Goal: Transaction & Acquisition: Purchase product/service

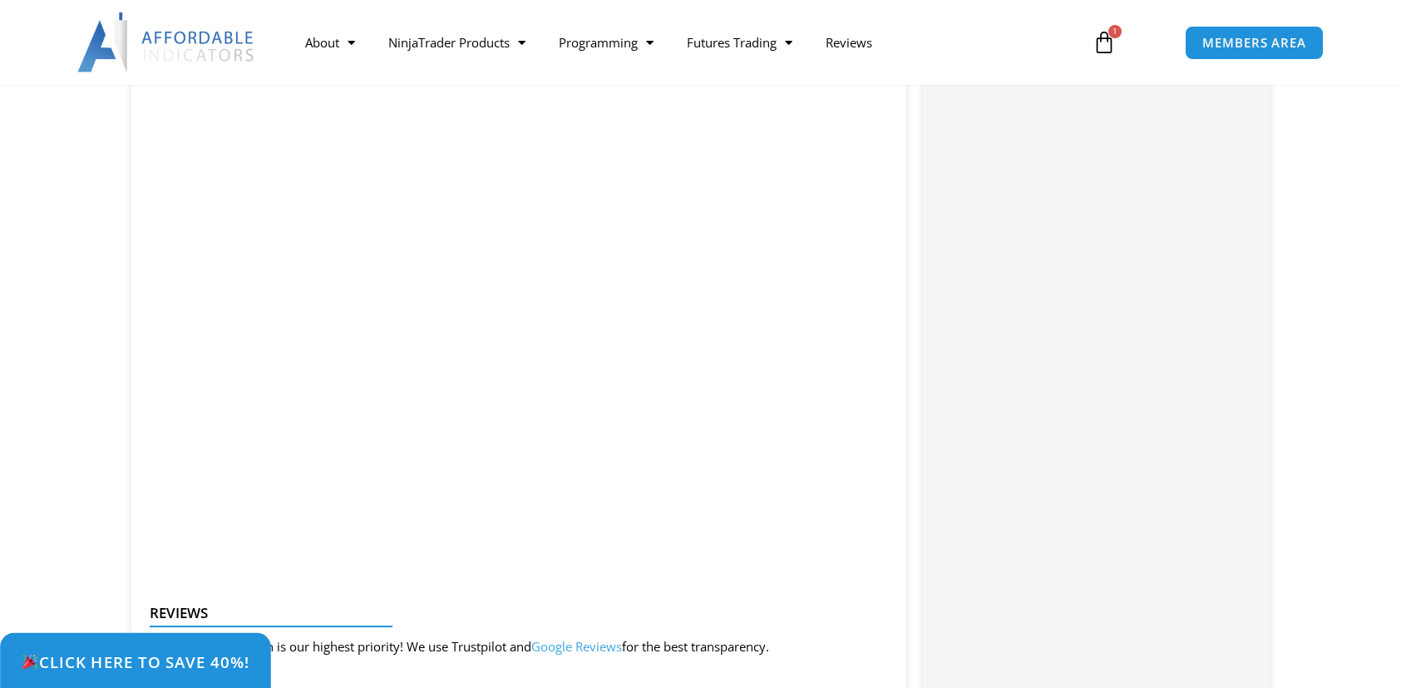
scroll to position [1951, 0]
click at [223, 654] on span "Click Here to save 40%!" at bounding box center [135, 662] width 229 height 16
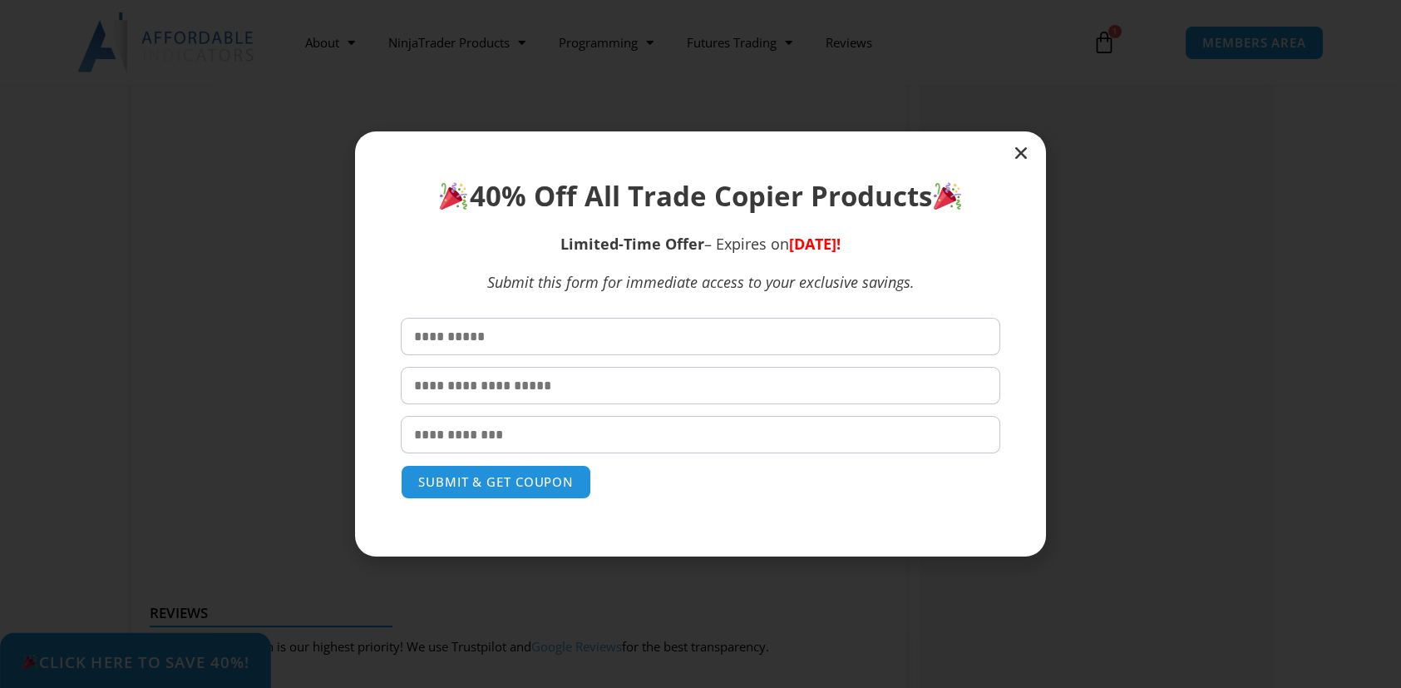
scroll to position [0, 0]
click at [516, 334] on input "text" at bounding box center [701, 336] width 600 height 37
type input "****"
type input "*******"
click at [549, 431] on input "email" at bounding box center [701, 434] width 600 height 37
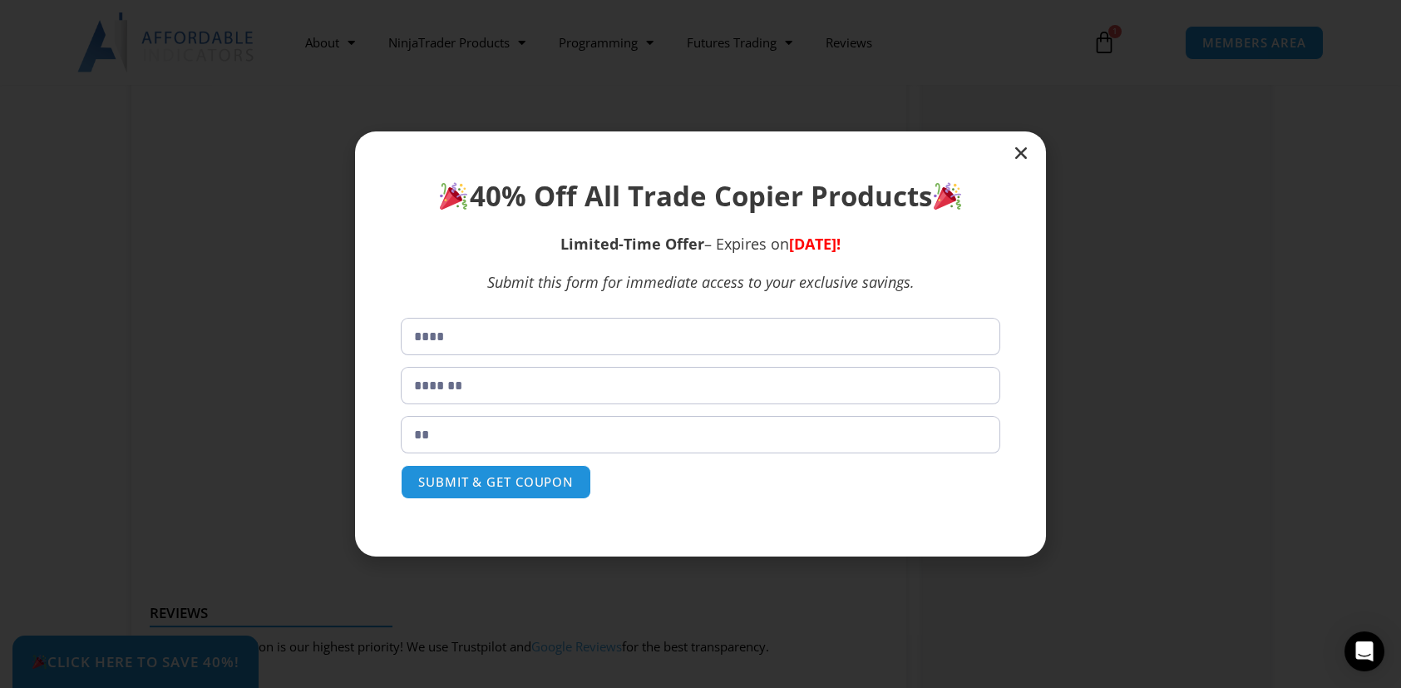
type input "*"
type input "**********"
click at [511, 477] on button "SUBMIT & GET COUPON" at bounding box center [496, 482] width 200 height 36
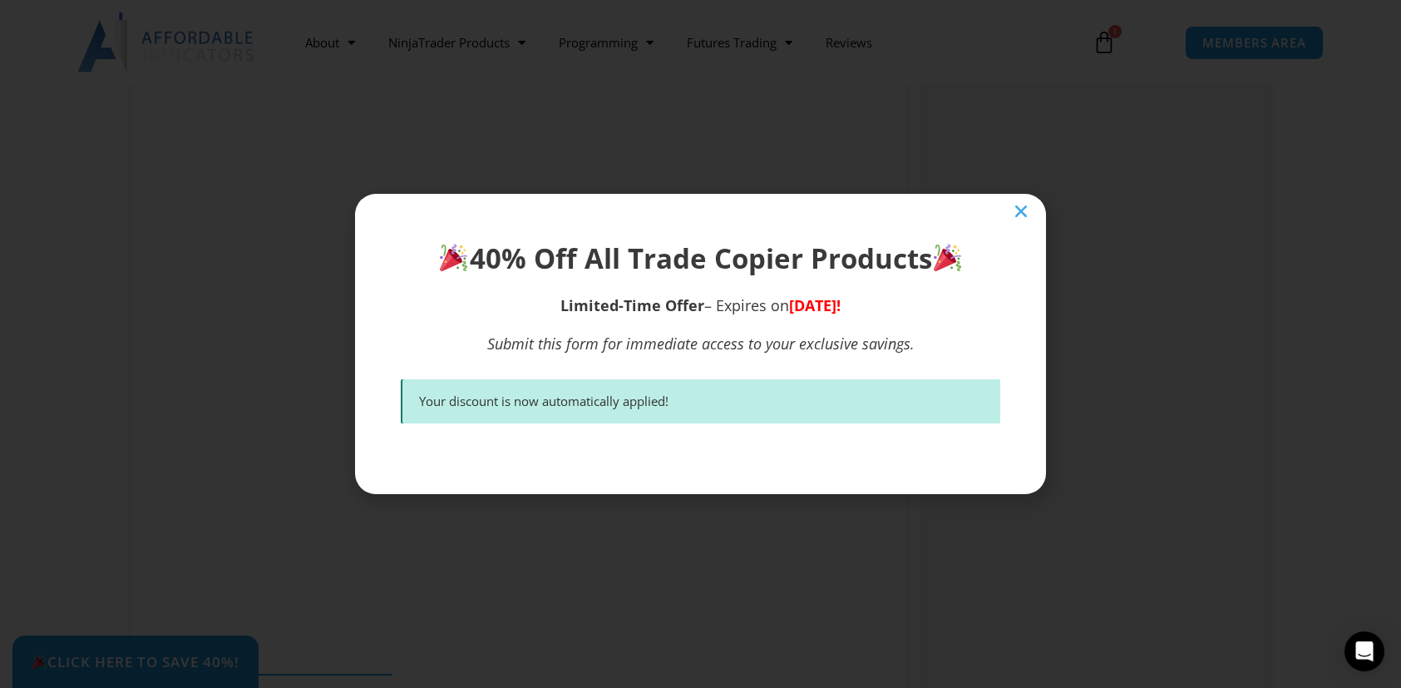
scroll to position [1898, 0]
click at [1026, 209] on icon "Close" at bounding box center [1021, 211] width 17 height 17
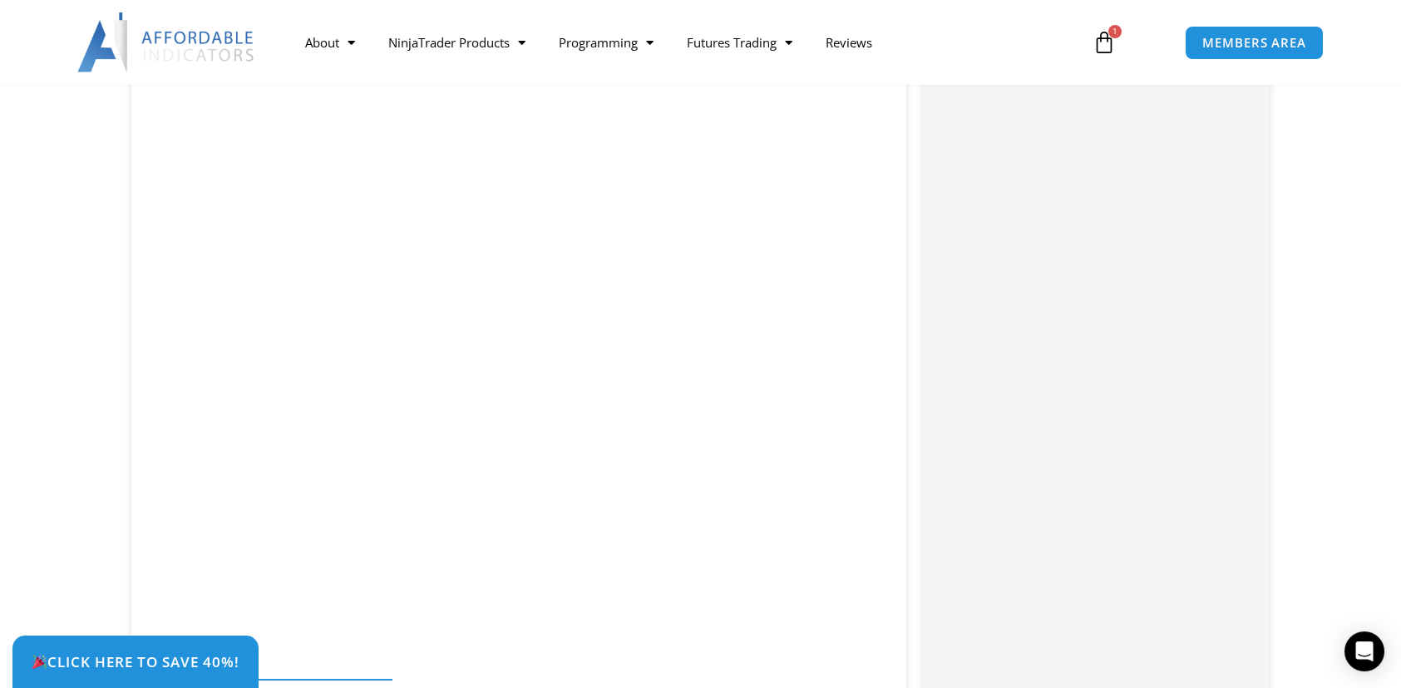
click at [1103, 39] on icon at bounding box center [1104, 42] width 23 height 23
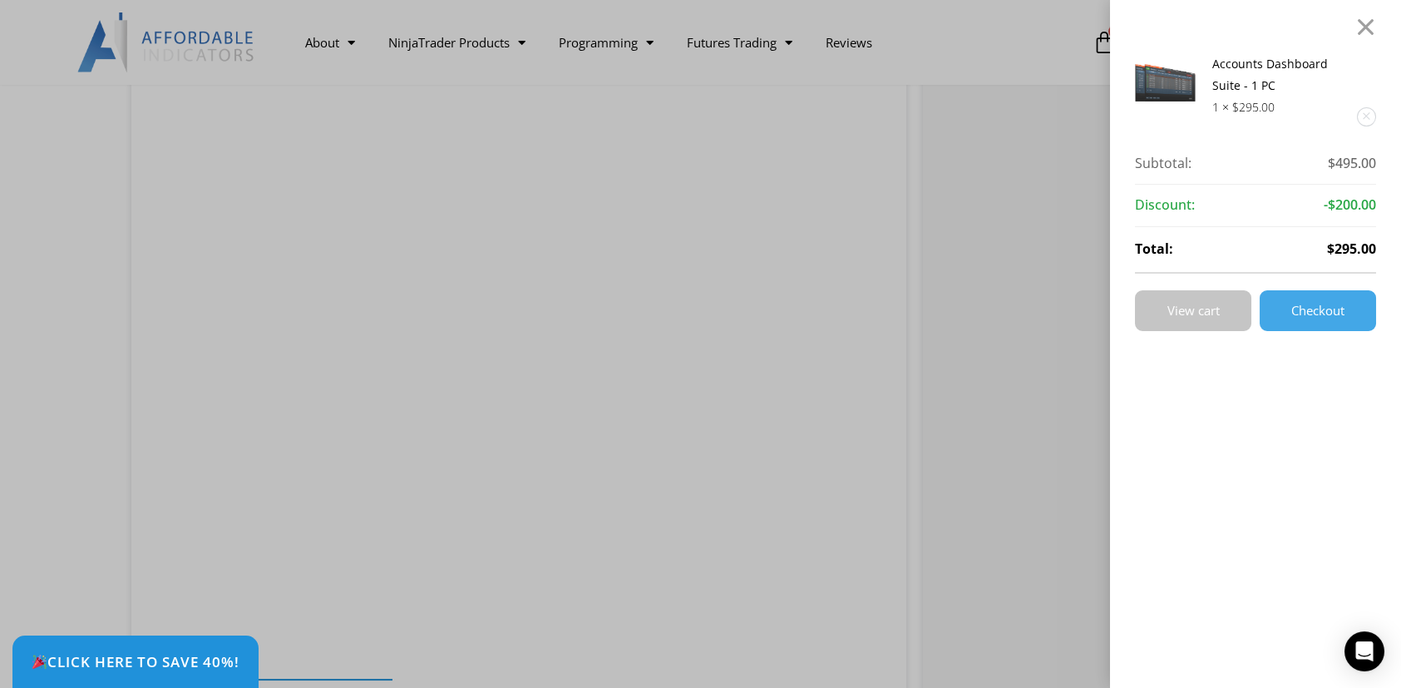
click at [1217, 304] on span "View cart" at bounding box center [1194, 310] width 52 height 12
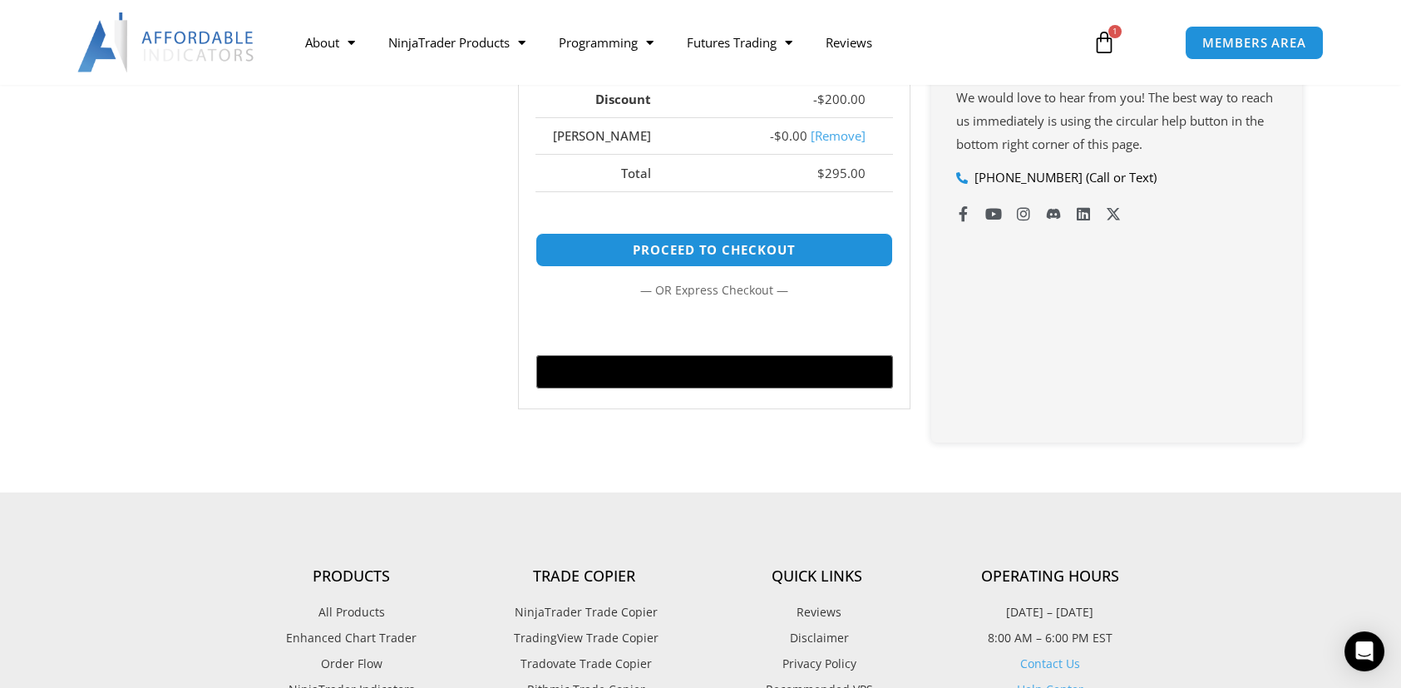
scroll to position [748, 0]
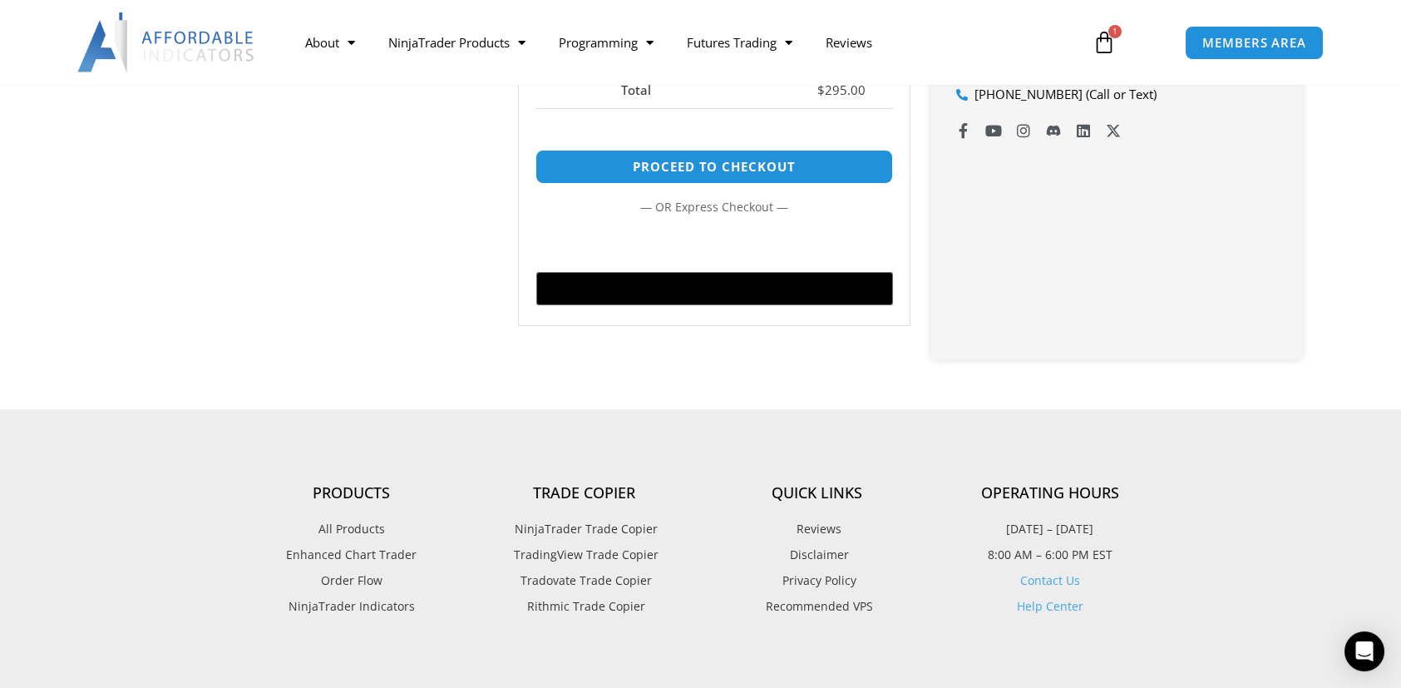
click at [1098, 40] on icon at bounding box center [1104, 42] width 23 height 23
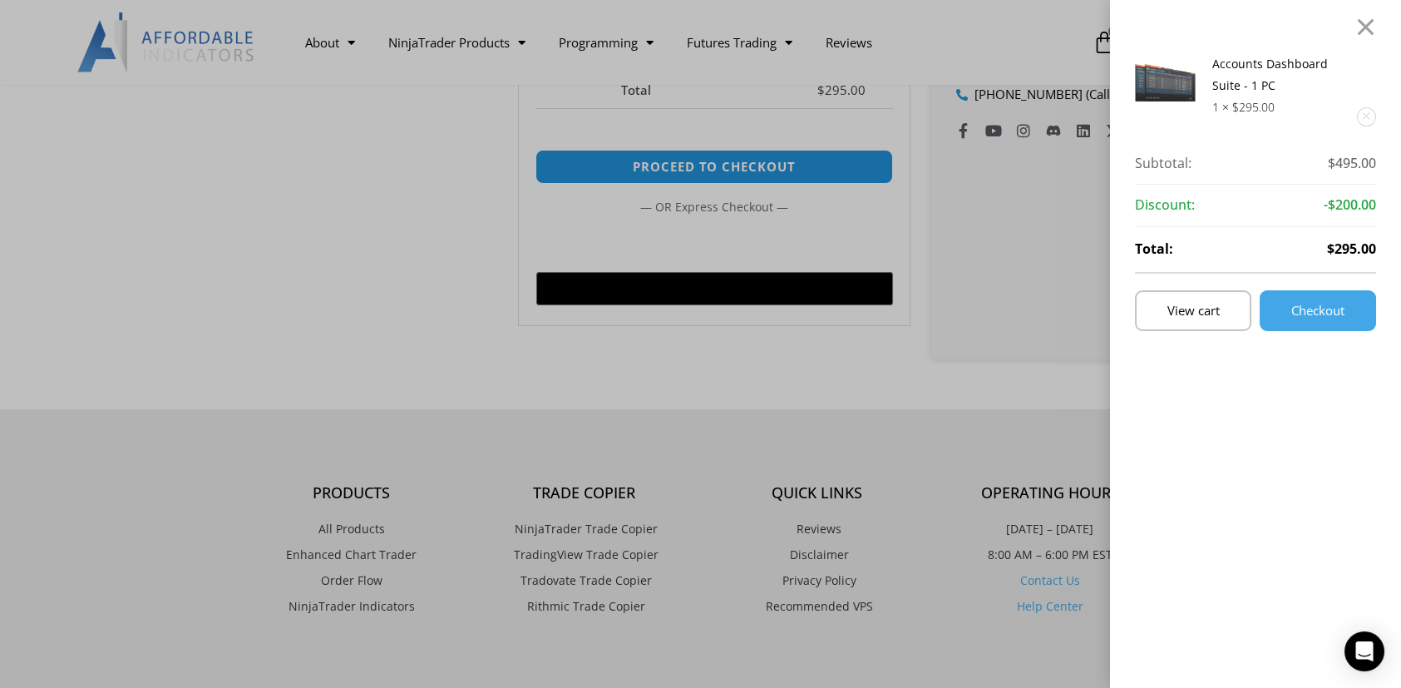
click at [431, 105] on div "Accounts Dashboard Suite - 1 PC 1 × $ 295.00 Subtotal: $ 495.00 Subtotal: $495.…" at bounding box center [700, 344] width 1401 height 688
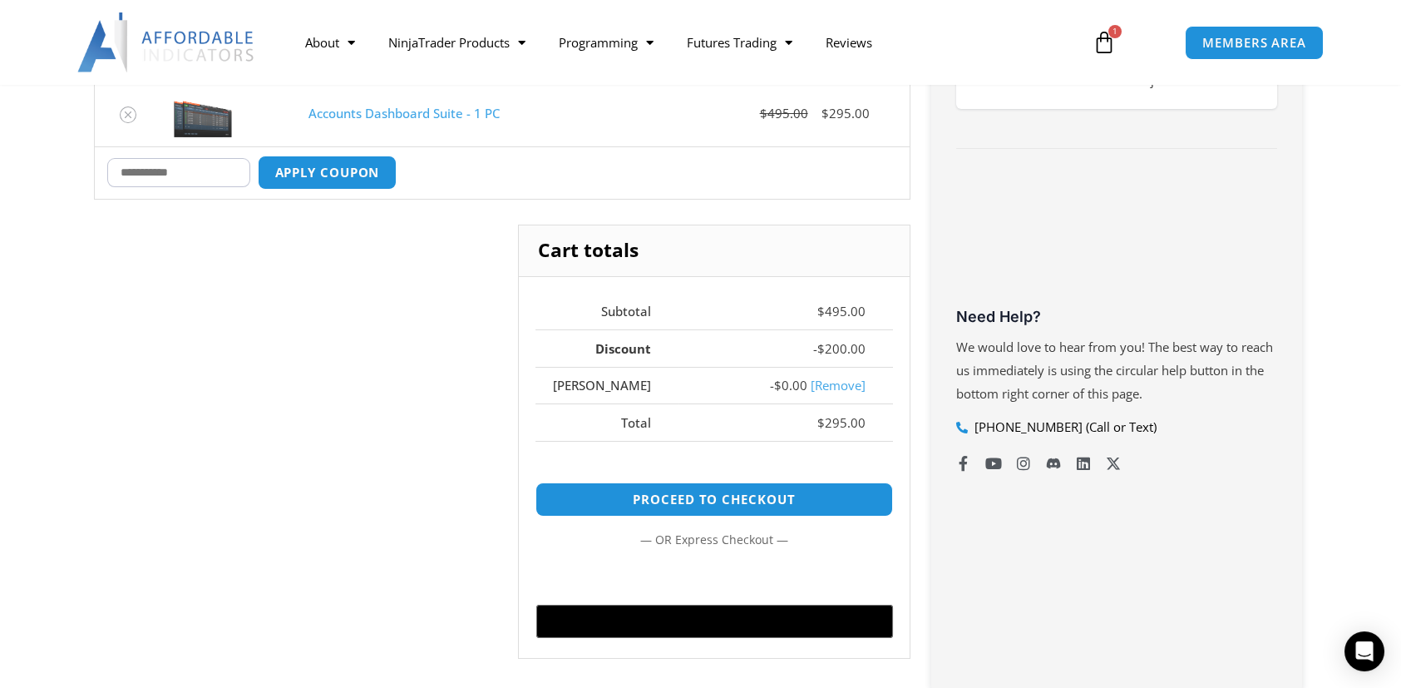
scroll to position [333, 0]
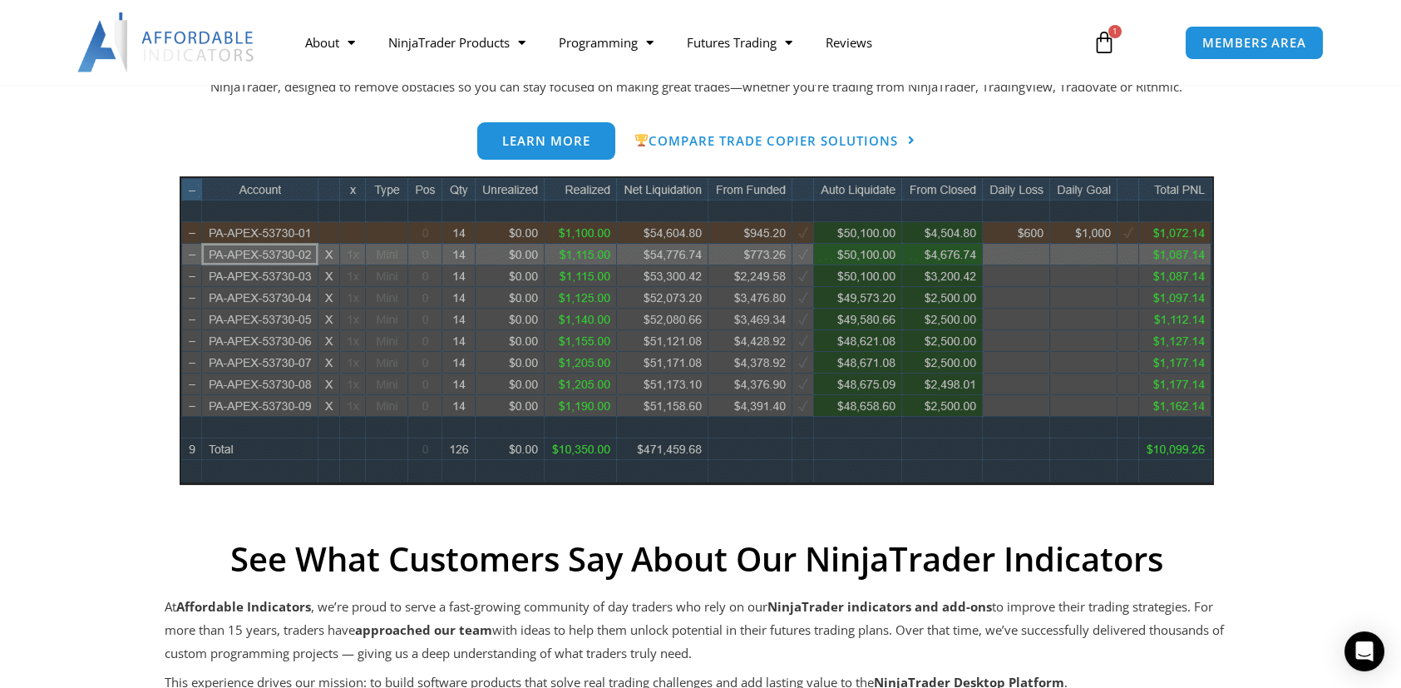
scroll to position [499, 0]
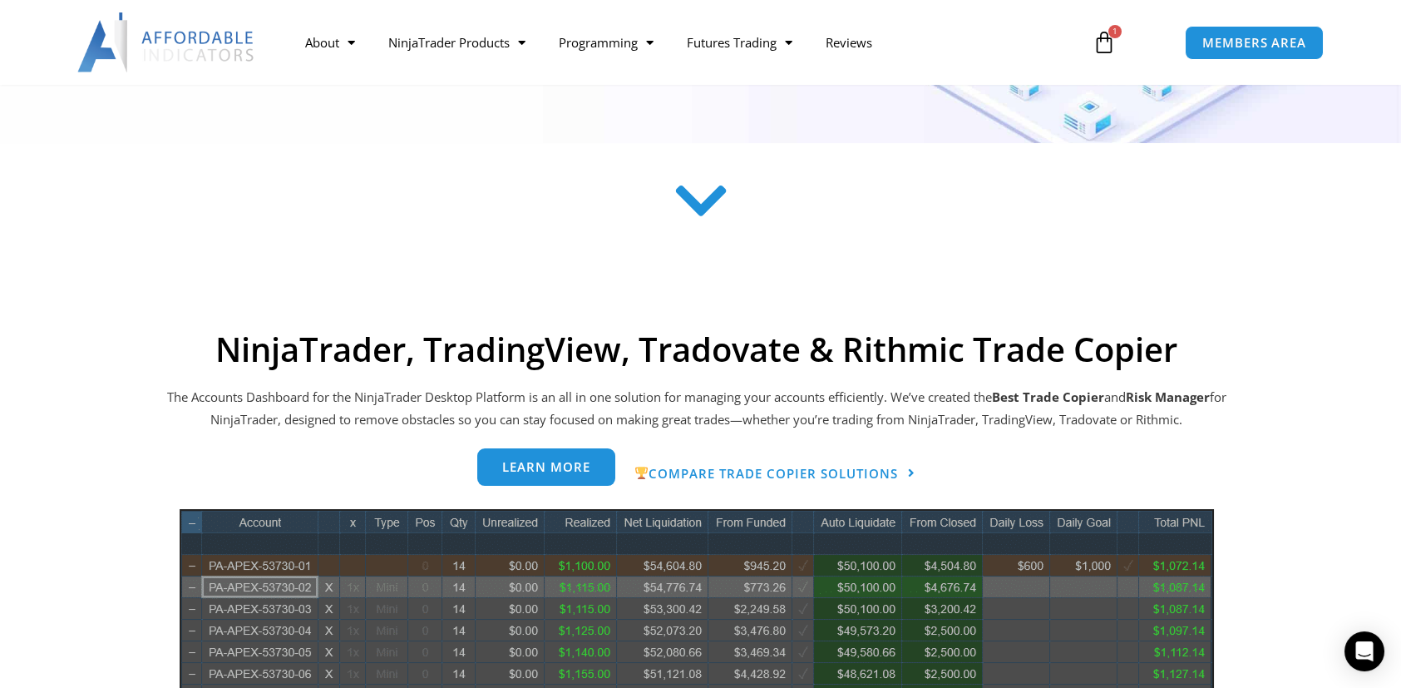
click at [556, 473] on span "Learn more" at bounding box center [546, 467] width 88 height 12
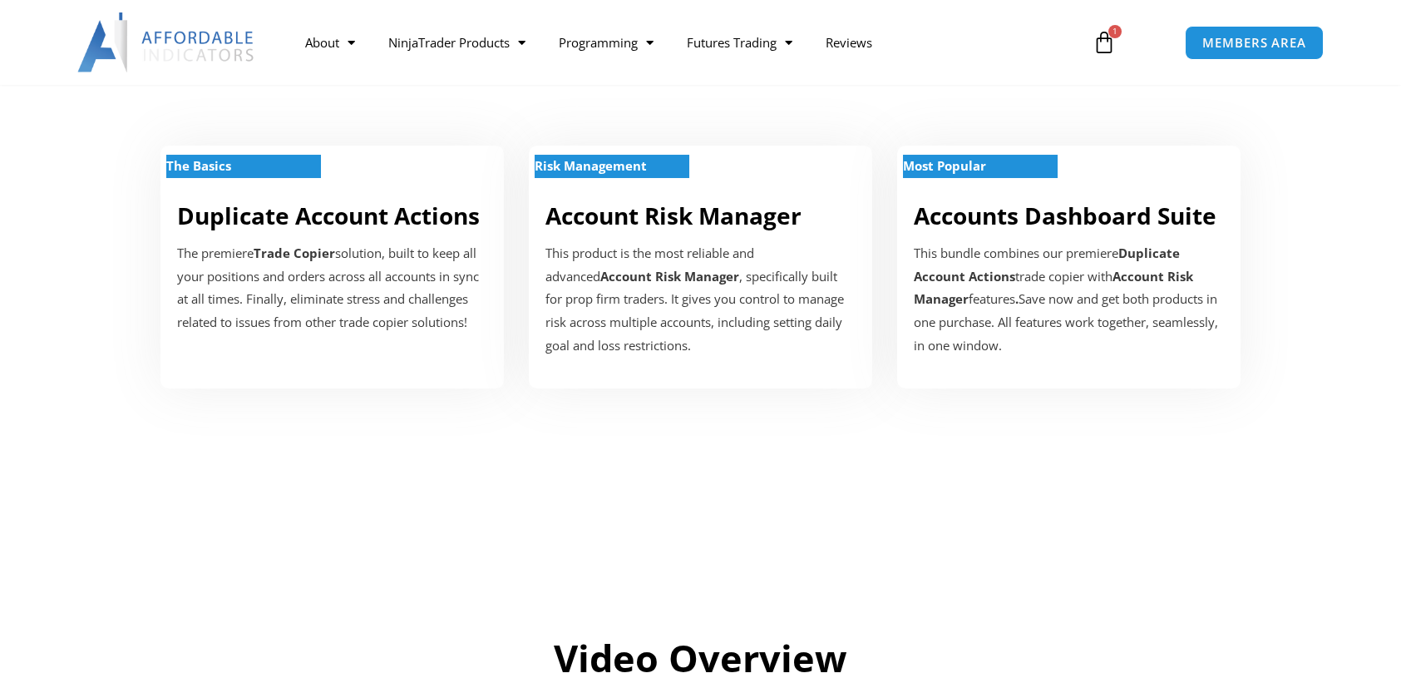
scroll to position [166, 0]
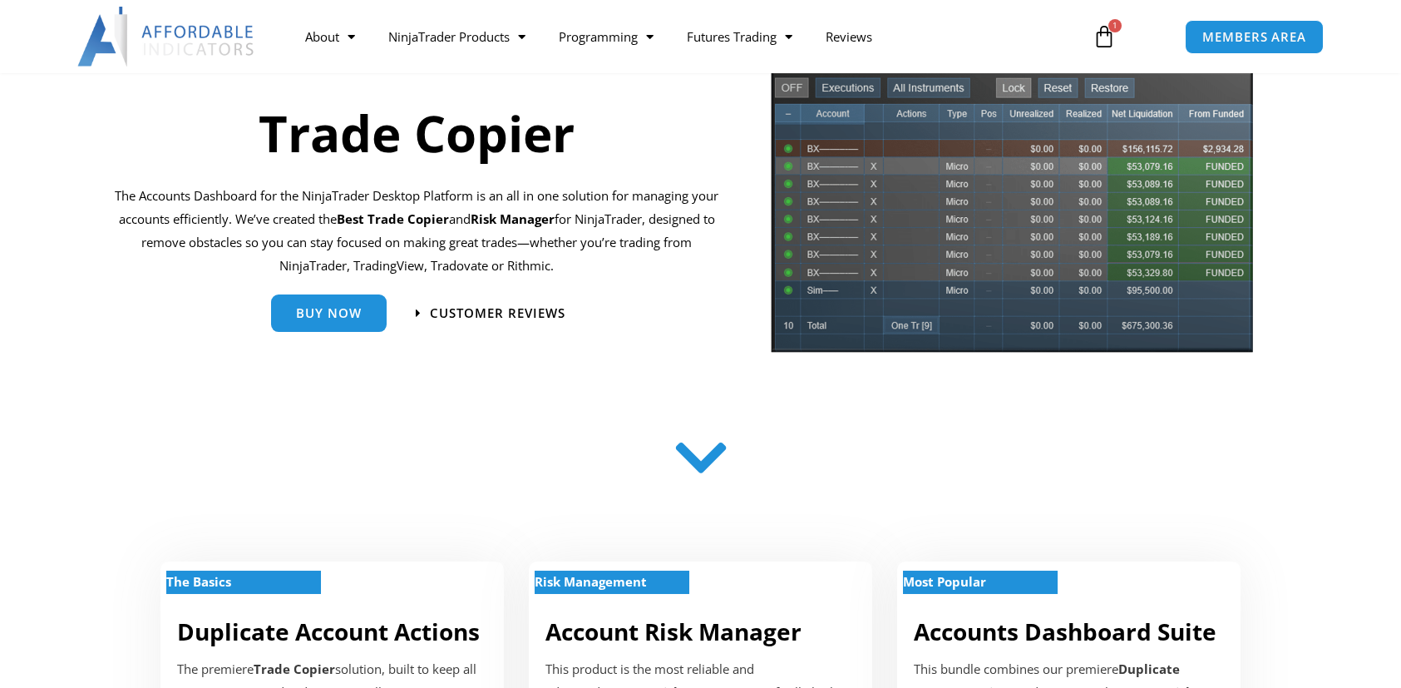
click at [689, 457] on icon at bounding box center [700, 469] width 59 height 59
click at [699, 453] on icon at bounding box center [700, 467] width 59 height 59
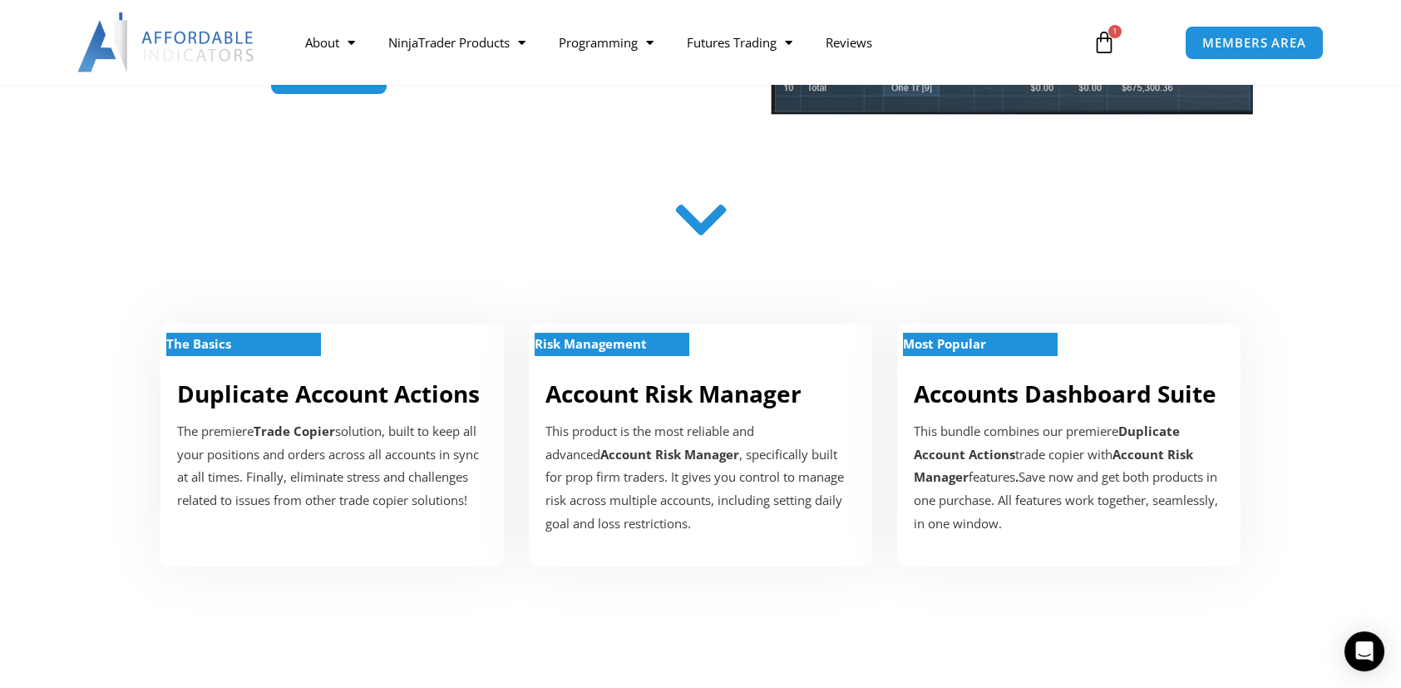
scroll to position [83, 0]
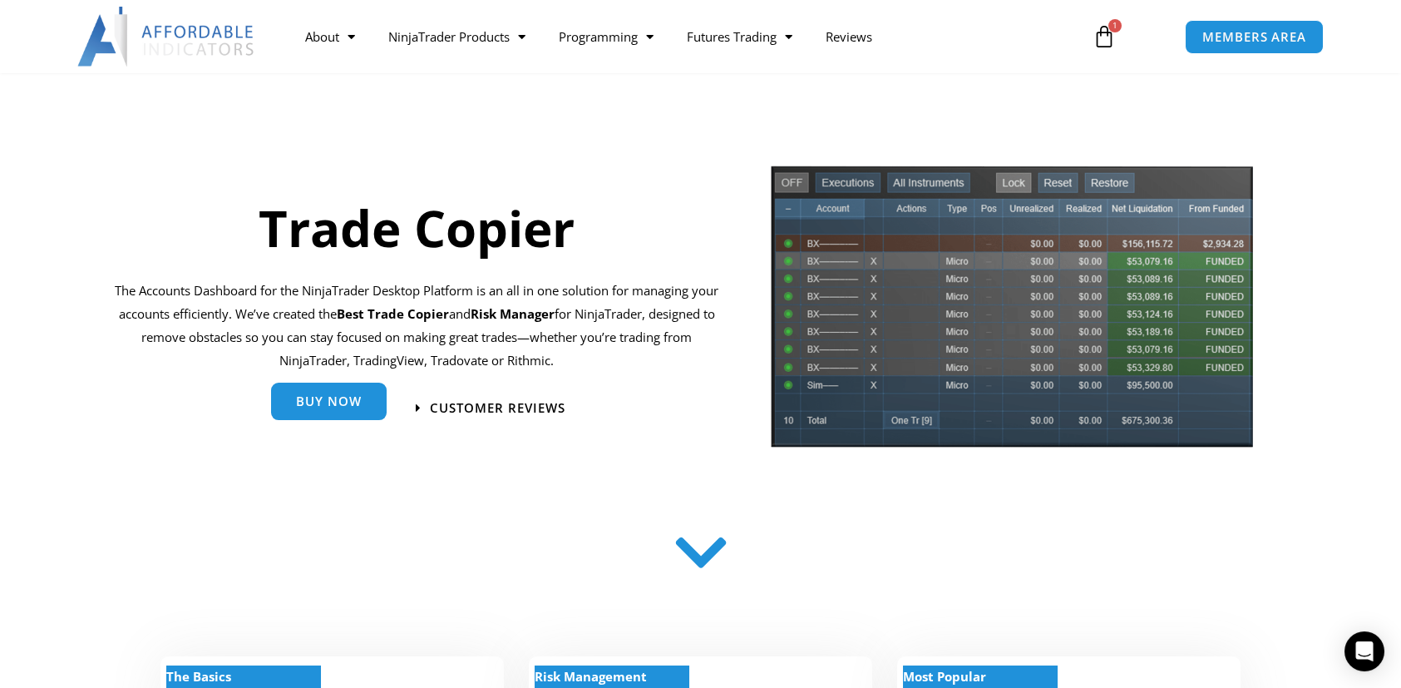
click at [333, 402] on span "Buy Now" at bounding box center [329, 401] width 66 height 12
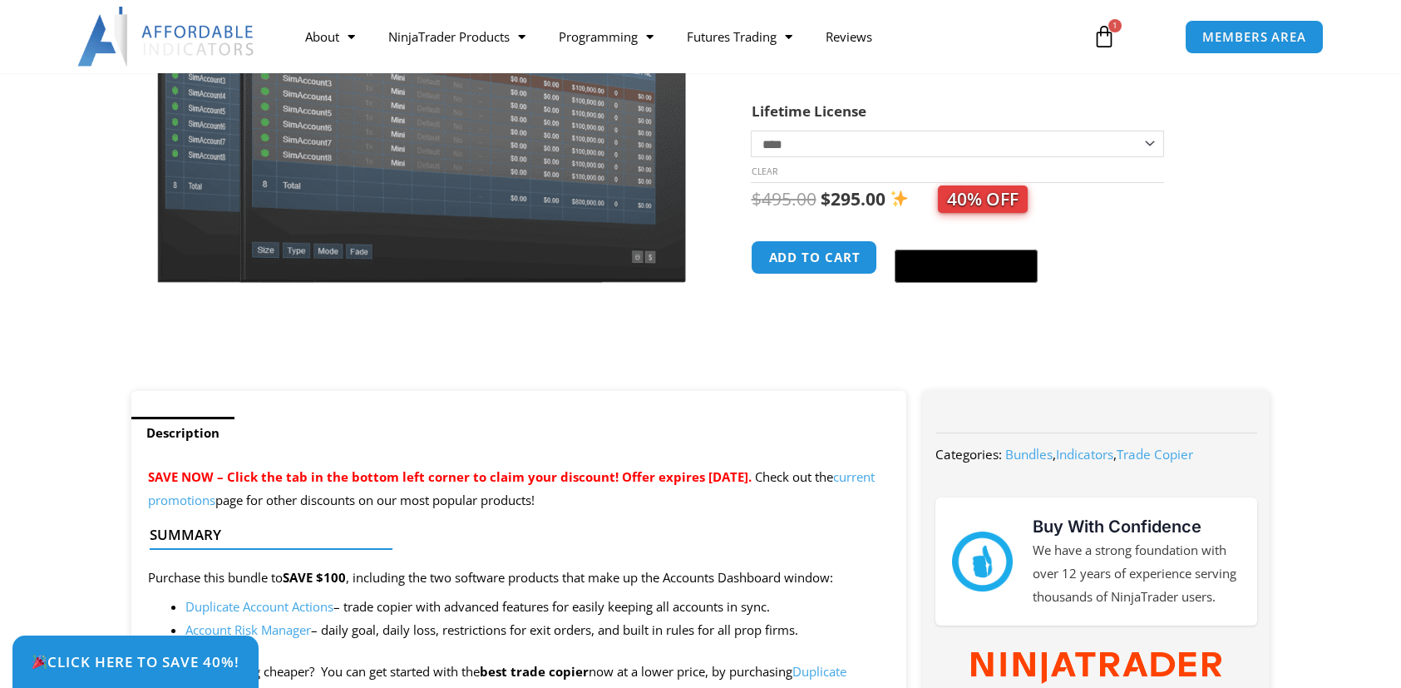
scroll to position [83, 0]
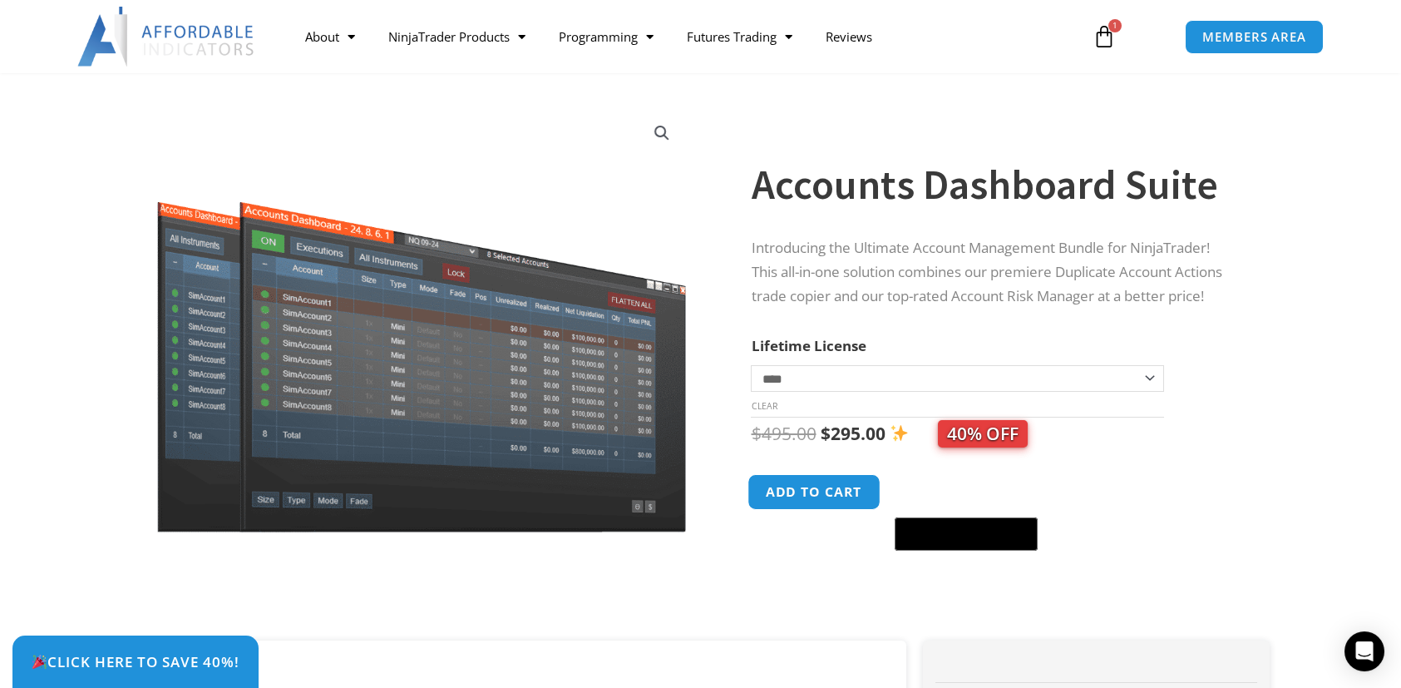
click at [815, 502] on button "Add to cart" at bounding box center [814, 492] width 133 height 36
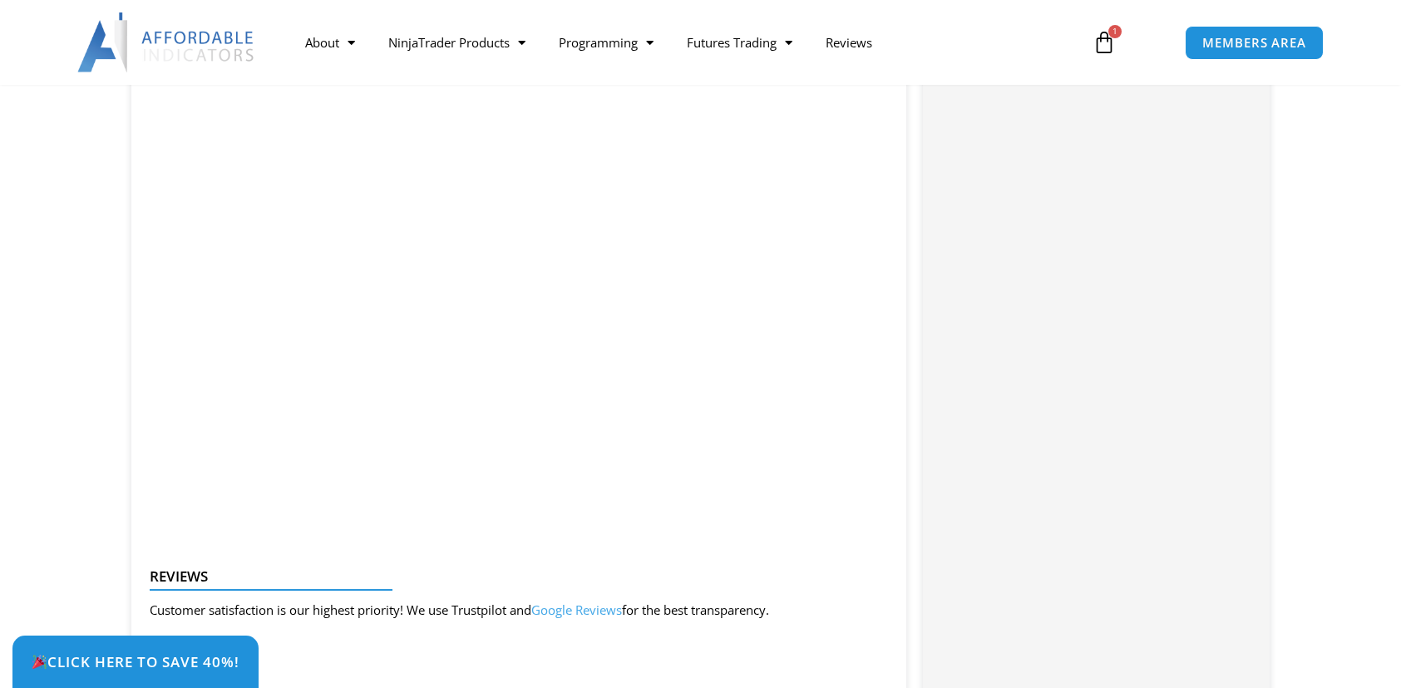
scroll to position [1996, 0]
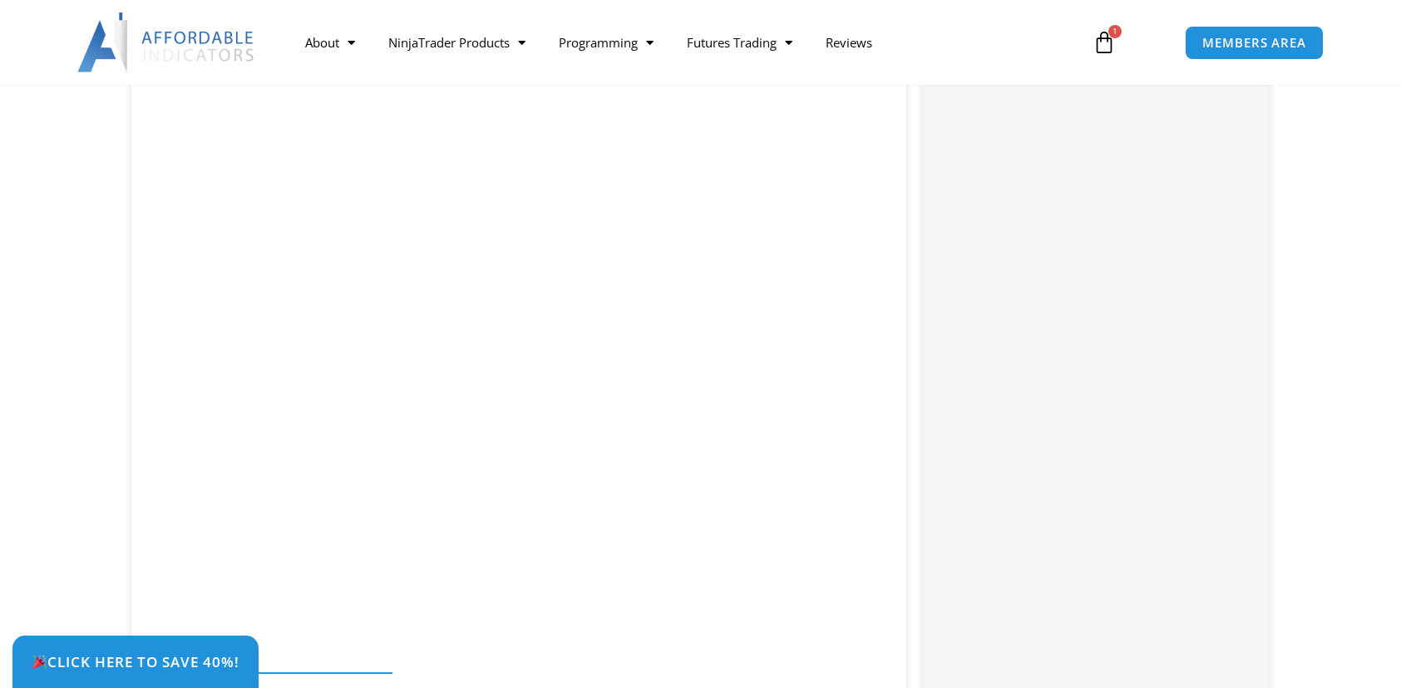
click at [1113, 38] on icon at bounding box center [1104, 42] width 23 height 23
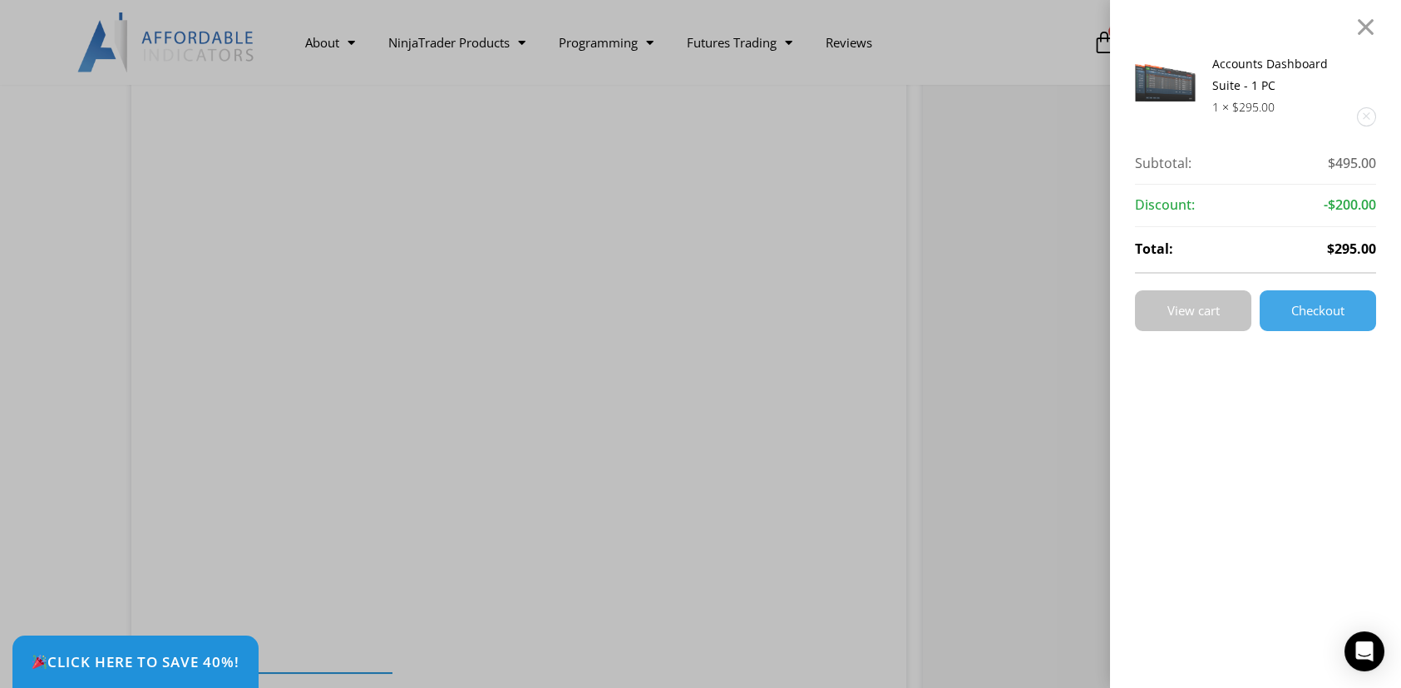
click at [1216, 309] on span "View cart" at bounding box center [1194, 310] width 52 height 12
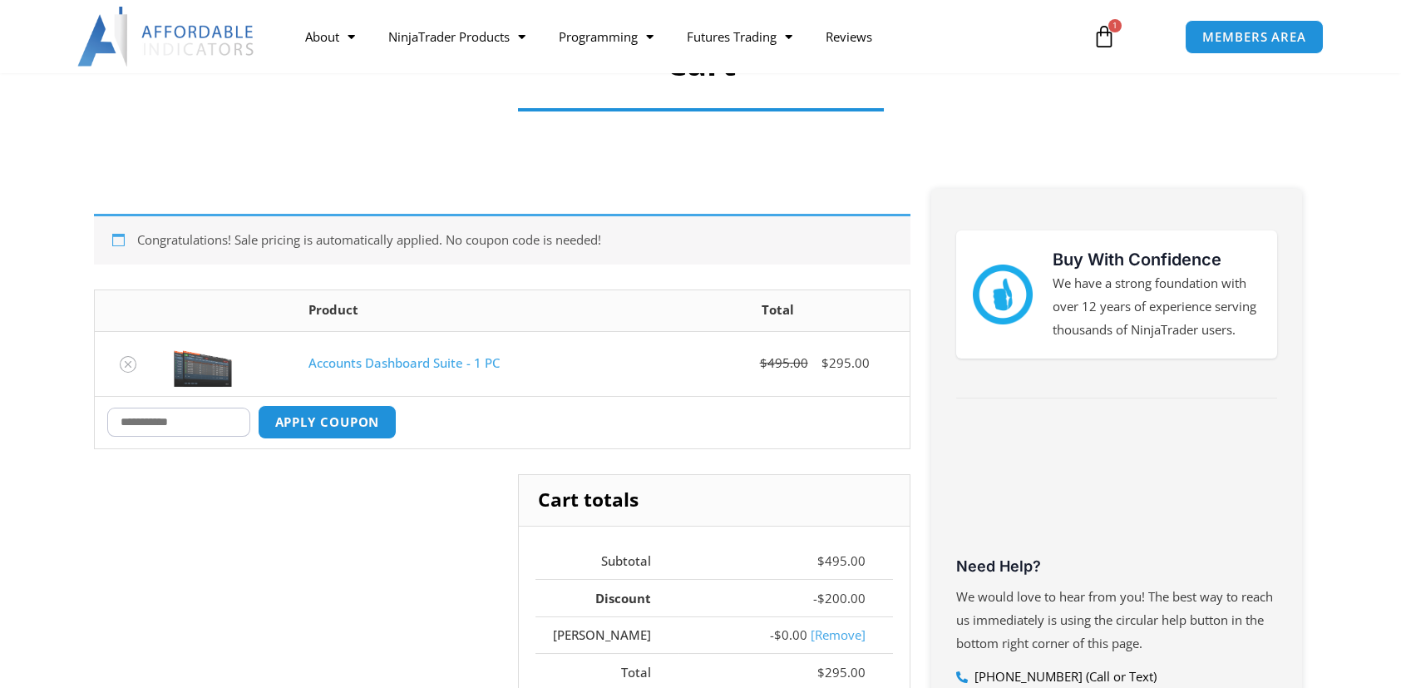
click at [486, 360] on link "Accounts Dashboard Suite - 1 PC" at bounding box center [404, 362] width 191 height 17
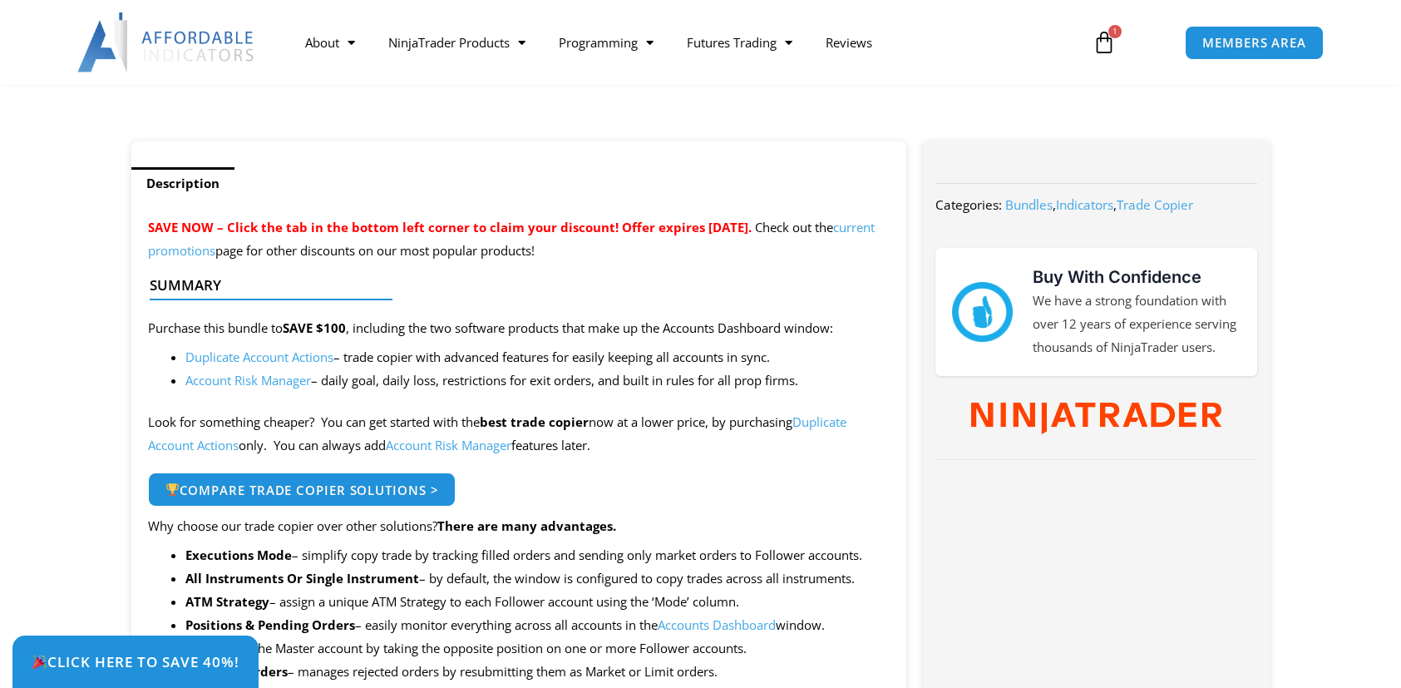
click at [269, 353] on link "Duplicate Account Actions" at bounding box center [259, 356] width 148 height 17
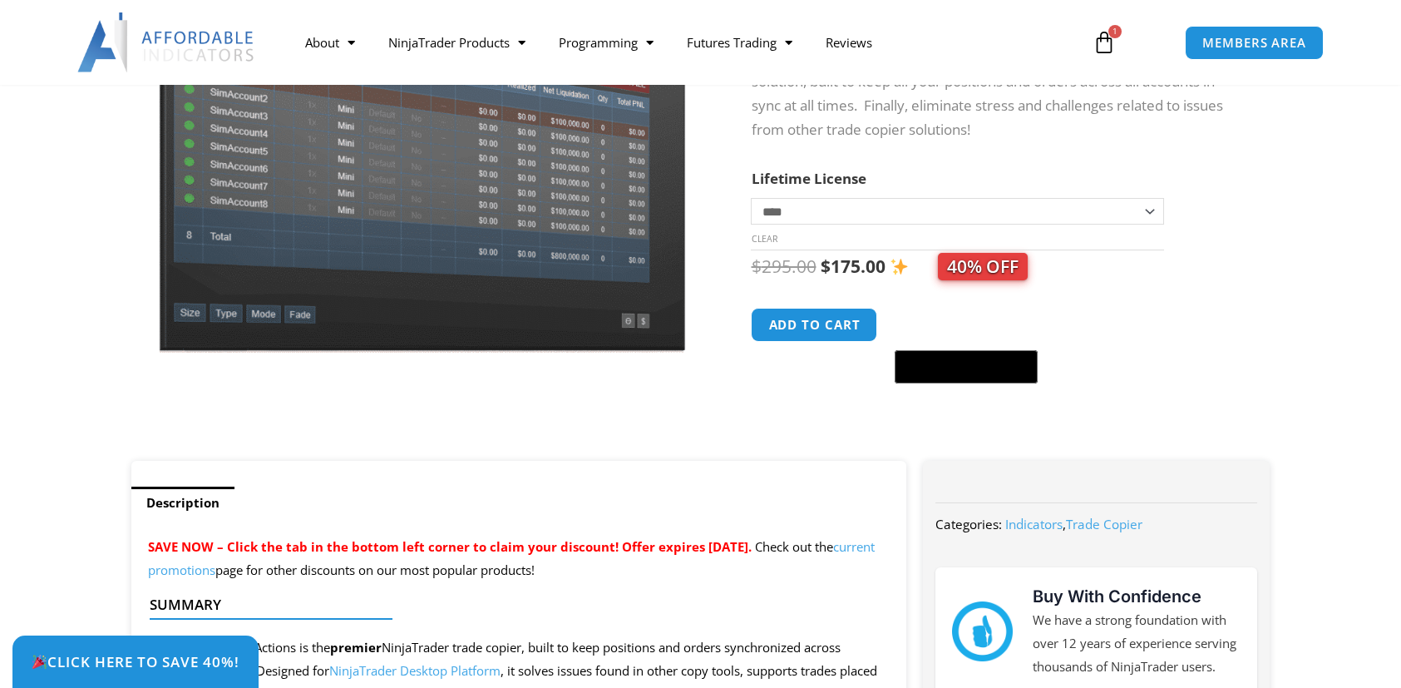
scroll to position [166, 0]
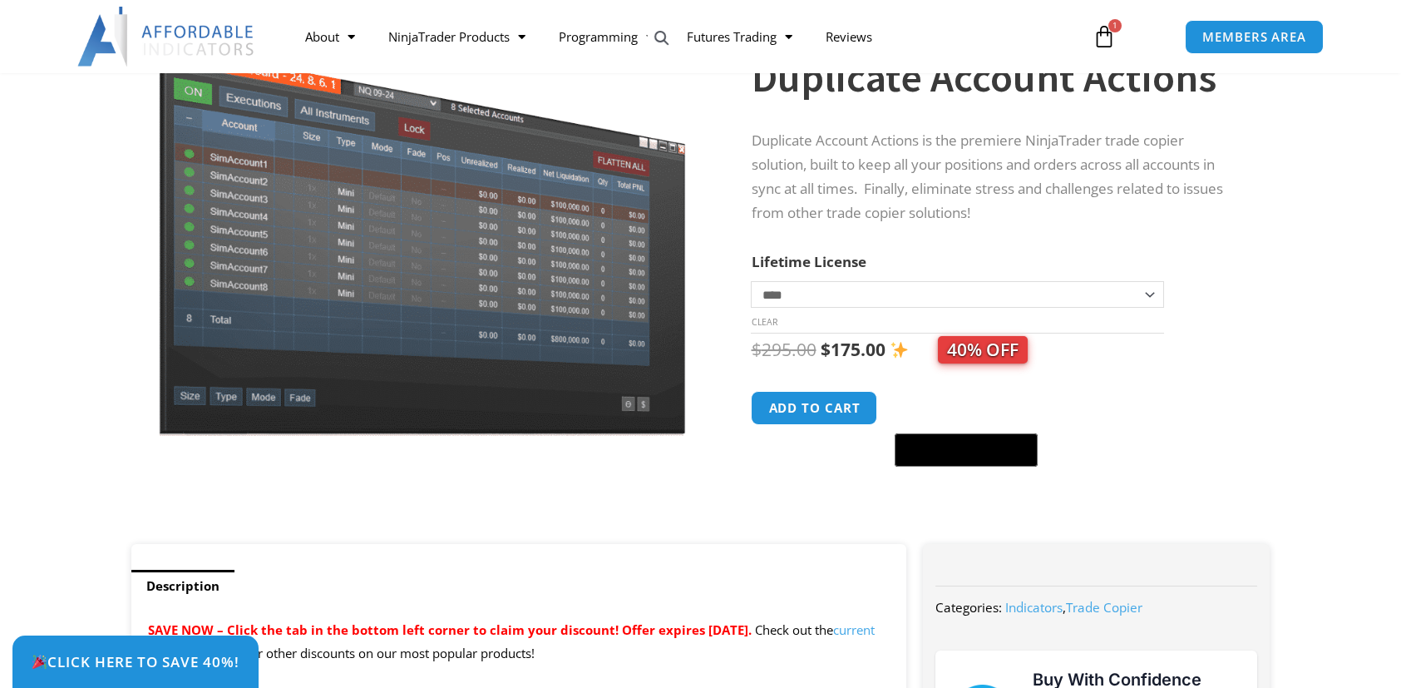
click at [850, 283] on select "**********" at bounding box center [957, 294] width 412 height 27
click at [751, 281] on select "**********" at bounding box center [957, 294] width 412 height 27
click at [827, 415] on button "Add to cart" at bounding box center [814, 408] width 133 height 36
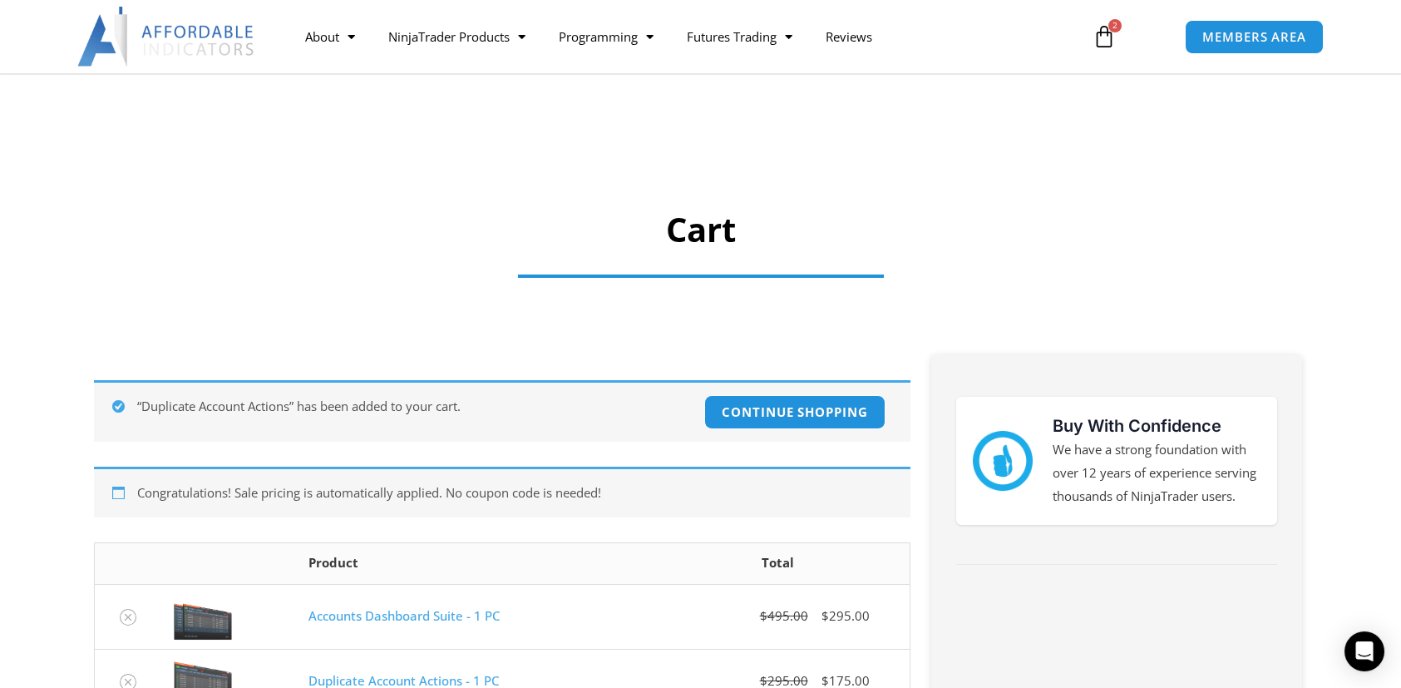
scroll to position [166, 0]
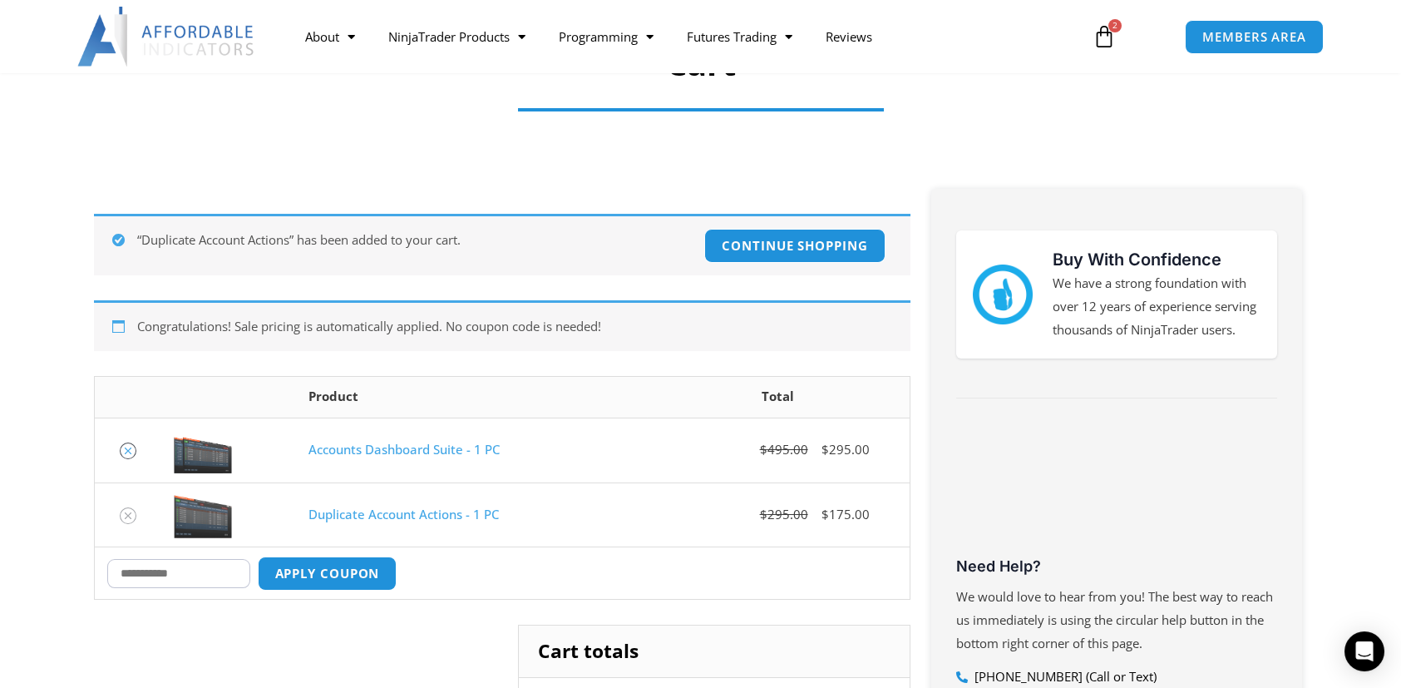
click at [124, 448] on icon "Remove Accounts Dashboard Suite - 1 PC from cart" at bounding box center [128, 451] width 12 height 12
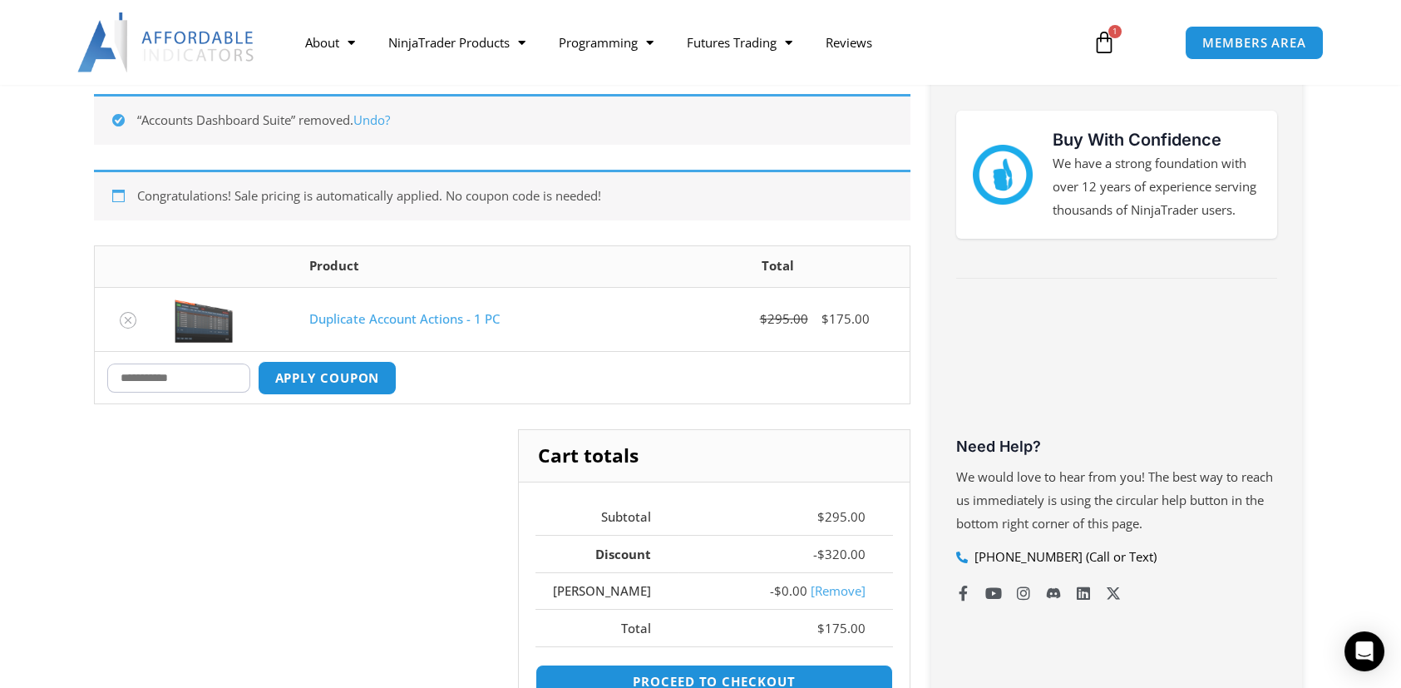
scroll to position [296, 0]
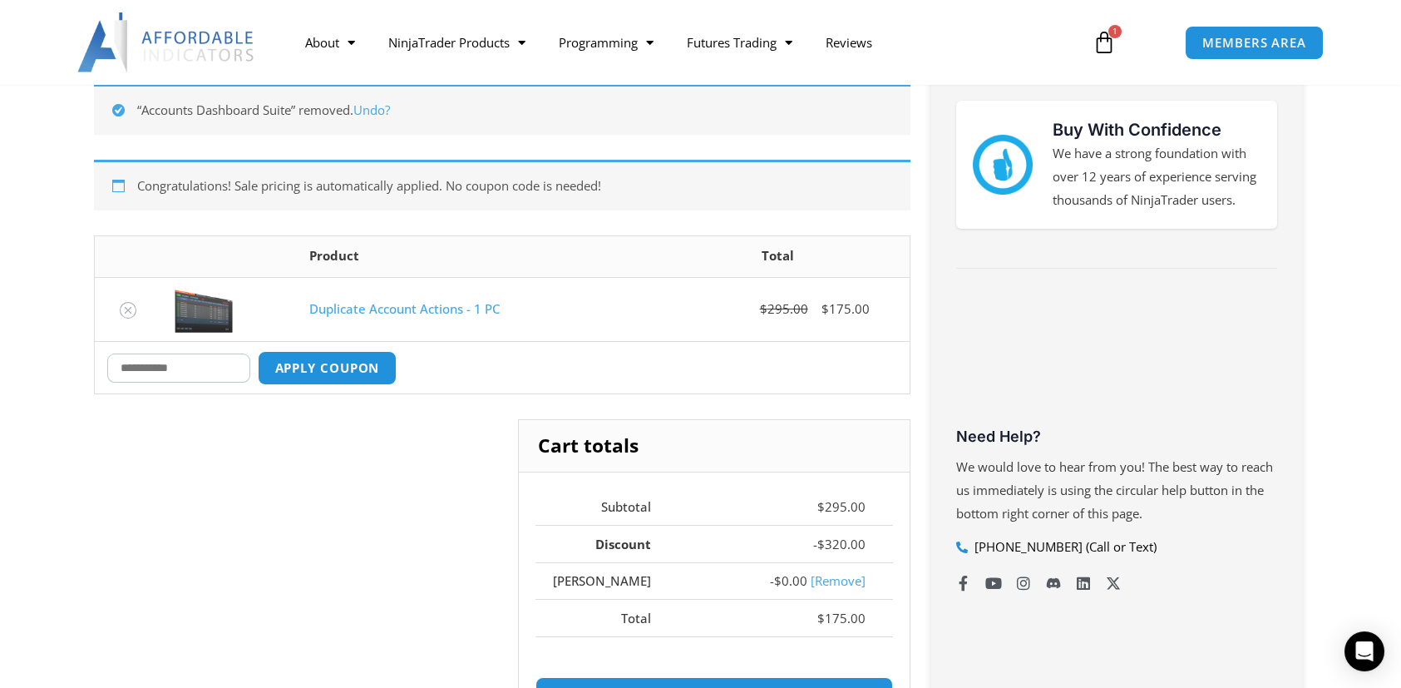
click at [250, 368] on input "Coupon:" at bounding box center [178, 367] width 143 height 29
type input "****"
click at [372, 368] on button "Apply coupon" at bounding box center [327, 368] width 146 height 36
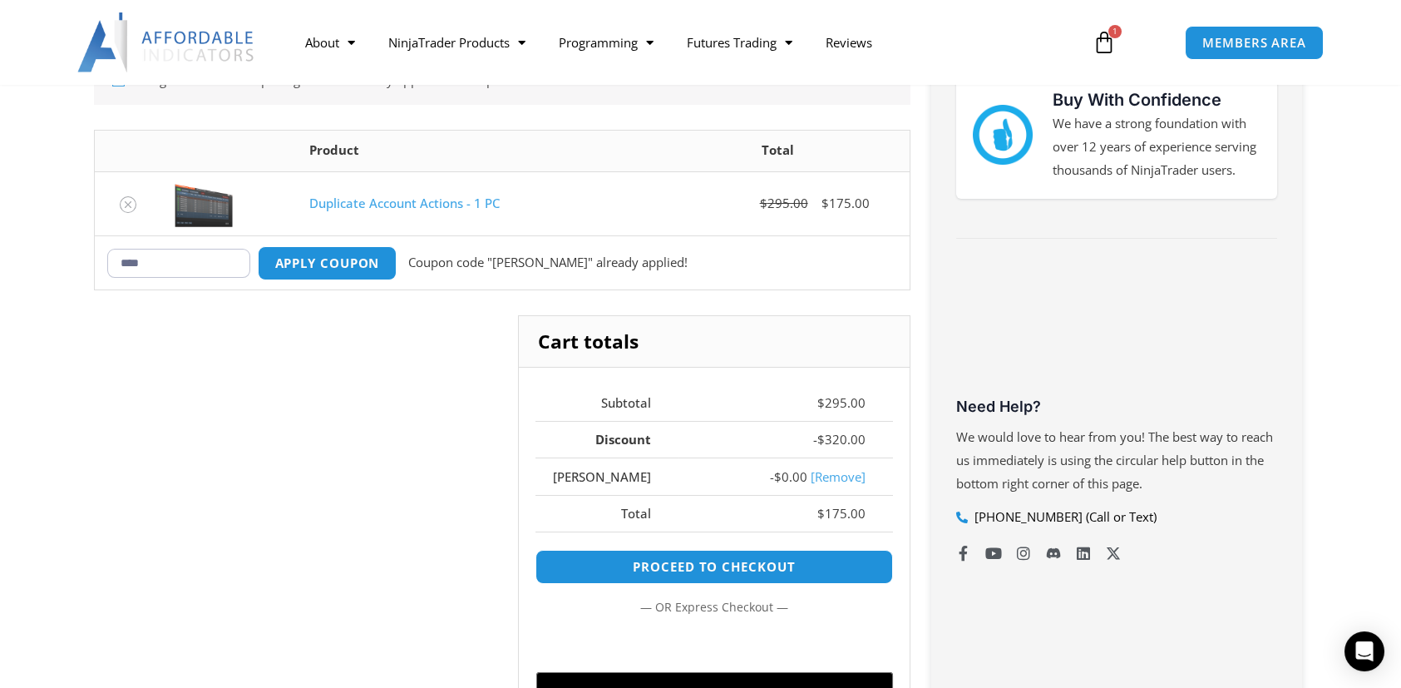
scroll to position [160, 0]
